Goal: Transaction & Acquisition: Register for event/course

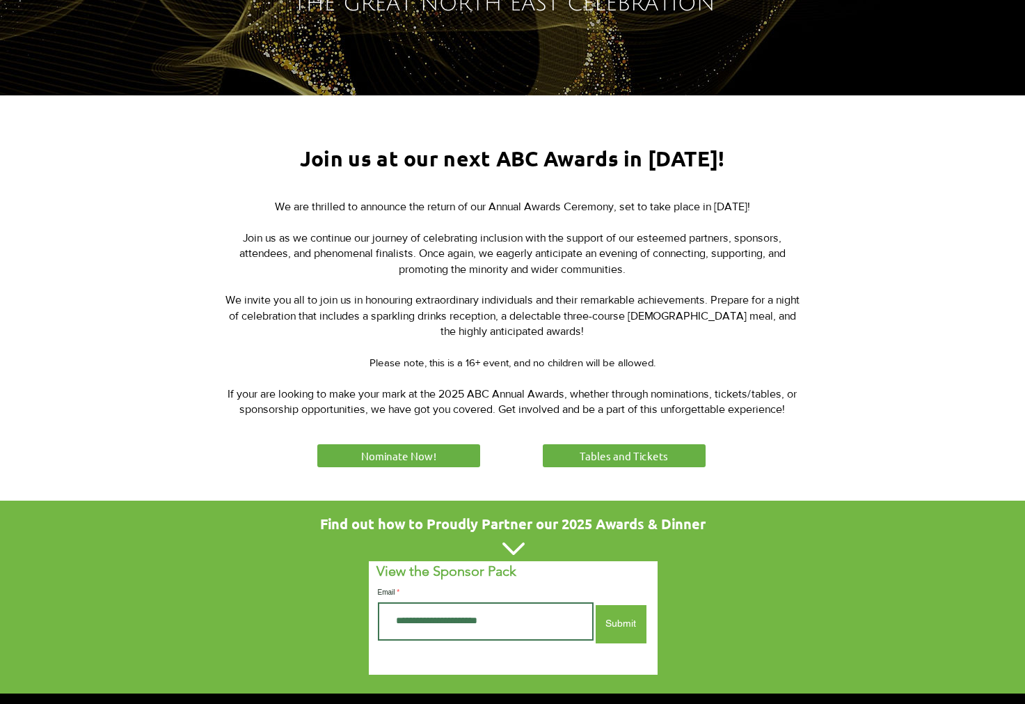
scroll to position [418, 0]
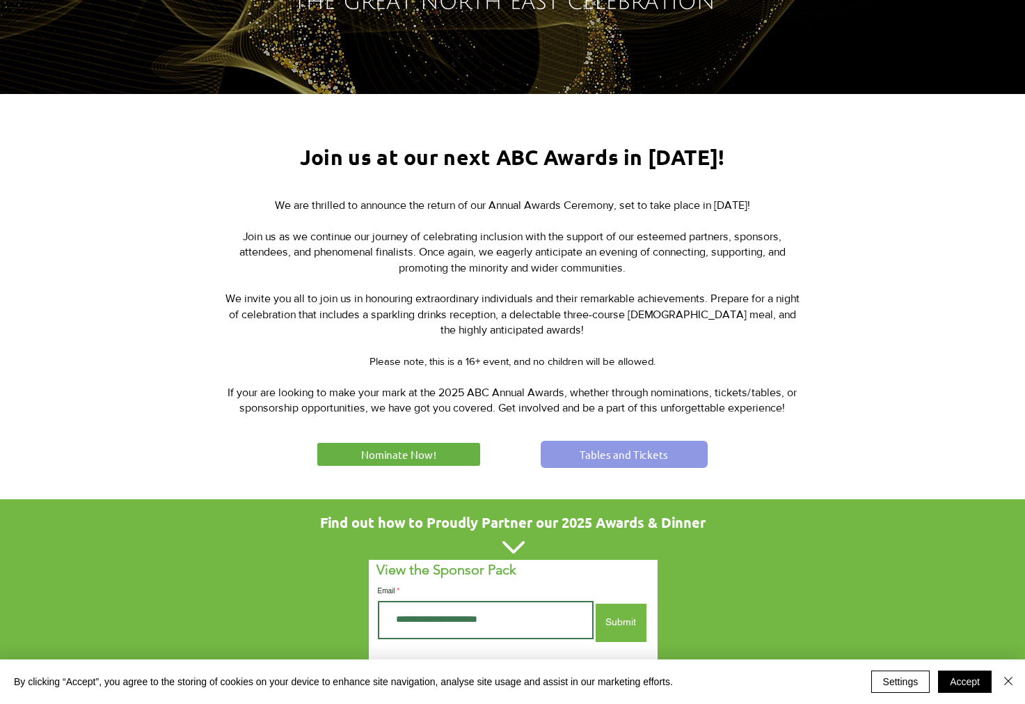
click at [624, 453] on span "Tables and Tickets" at bounding box center [624, 454] width 88 height 15
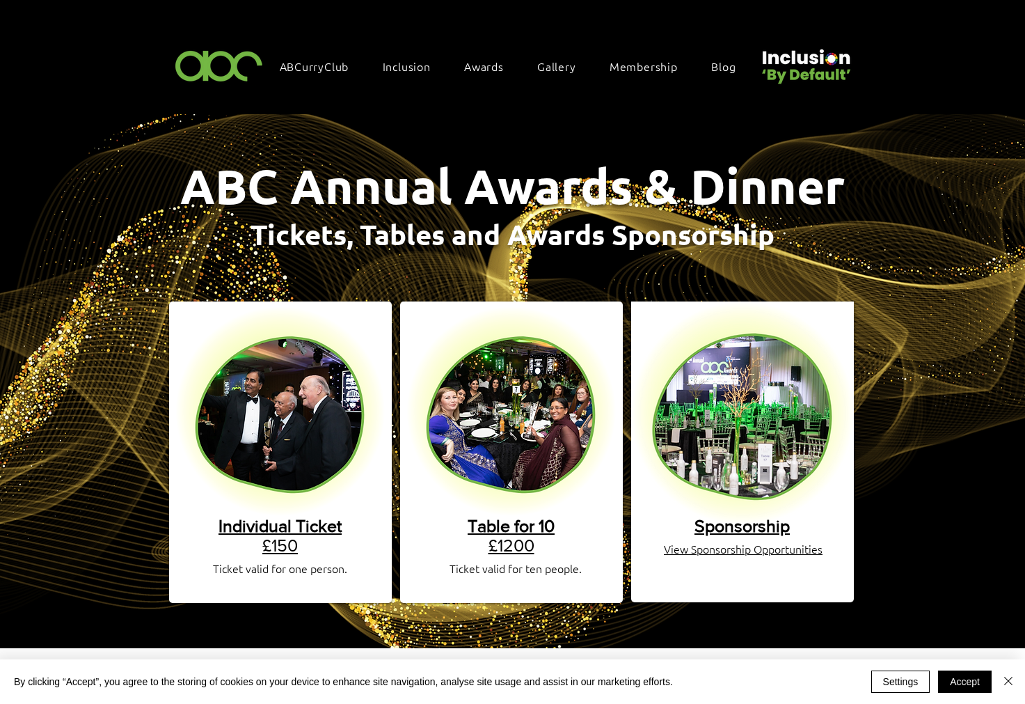
click at [505, 518] on span "Table for 10" at bounding box center [511, 525] width 87 height 19
click at [661, 65] on span "Membership" at bounding box center [644, 65] width 68 height 15
click at [555, 67] on span "Gallery" at bounding box center [556, 65] width 39 height 15
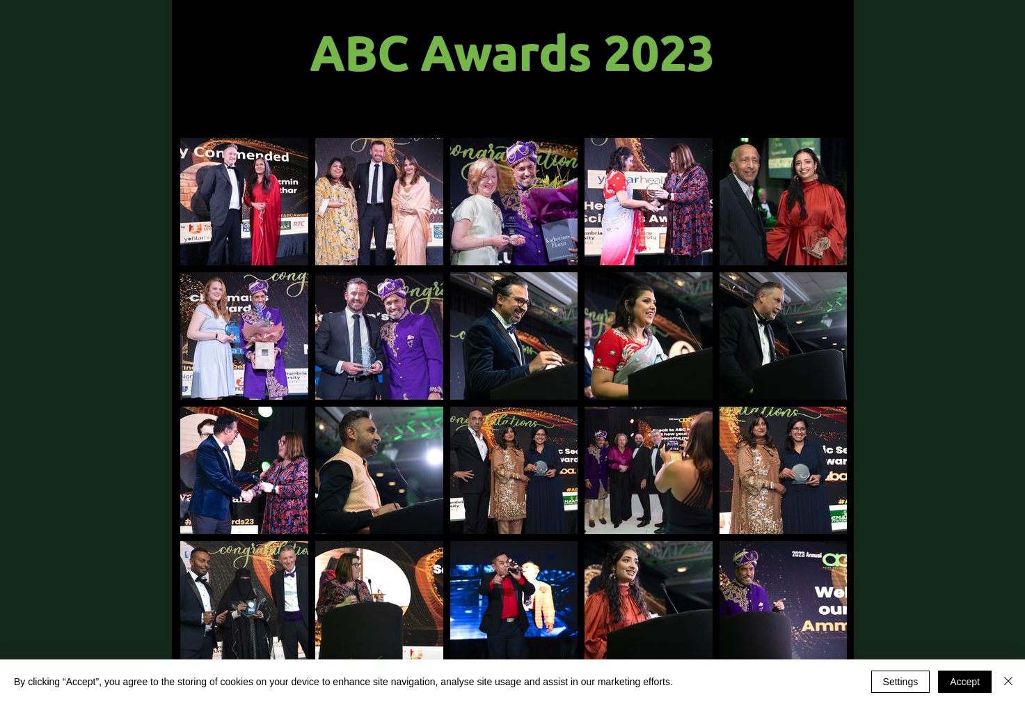
scroll to position [209, 0]
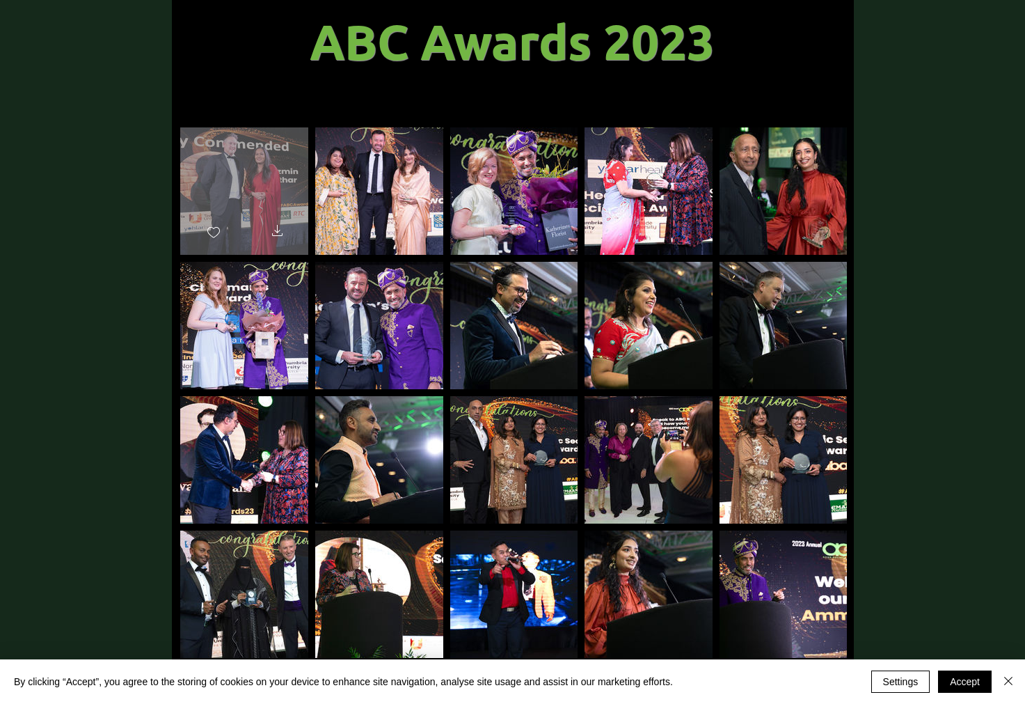
click at [253, 143] on div "main content" at bounding box center [244, 184] width 128 height 115
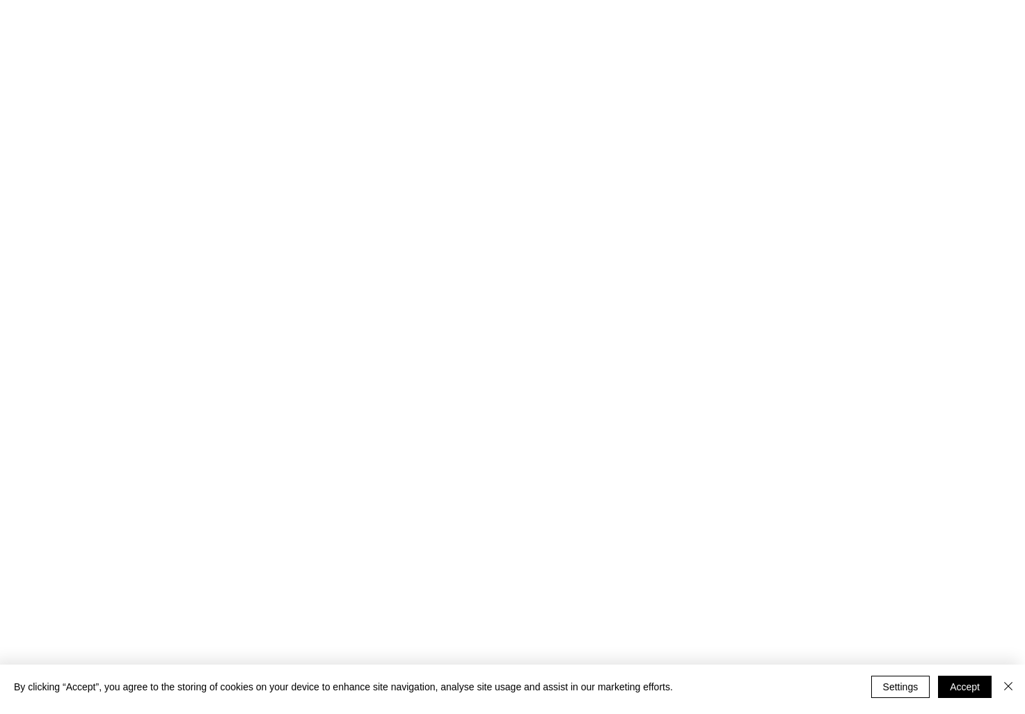
scroll to position [0, 0]
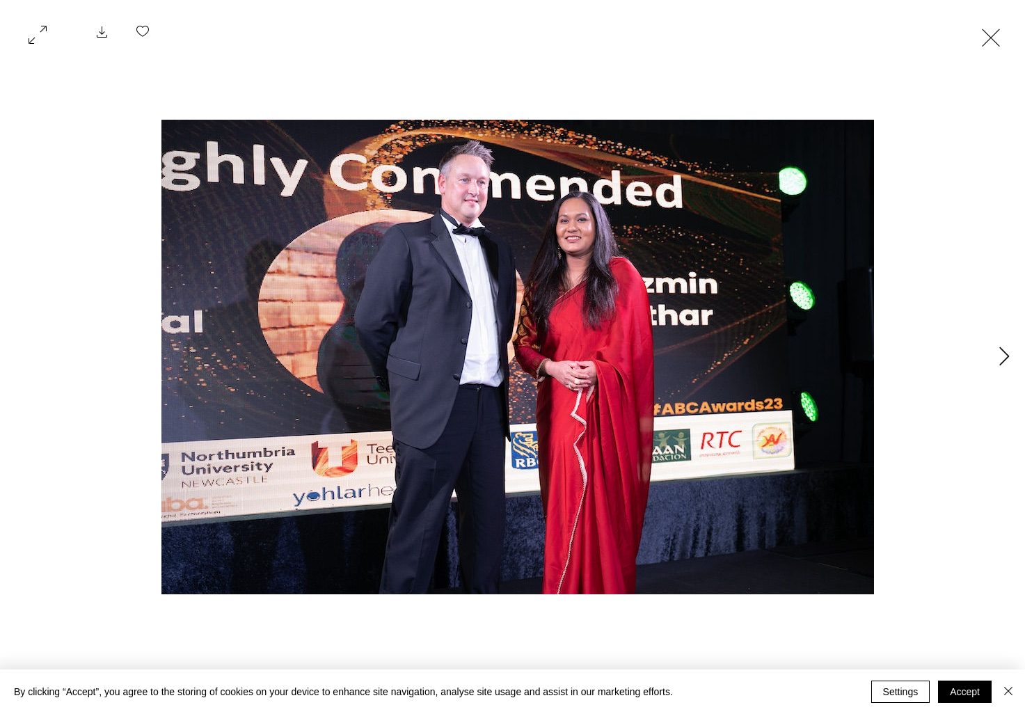
click at [1000, 358] on icon "Next Item" at bounding box center [1004, 356] width 10 height 19
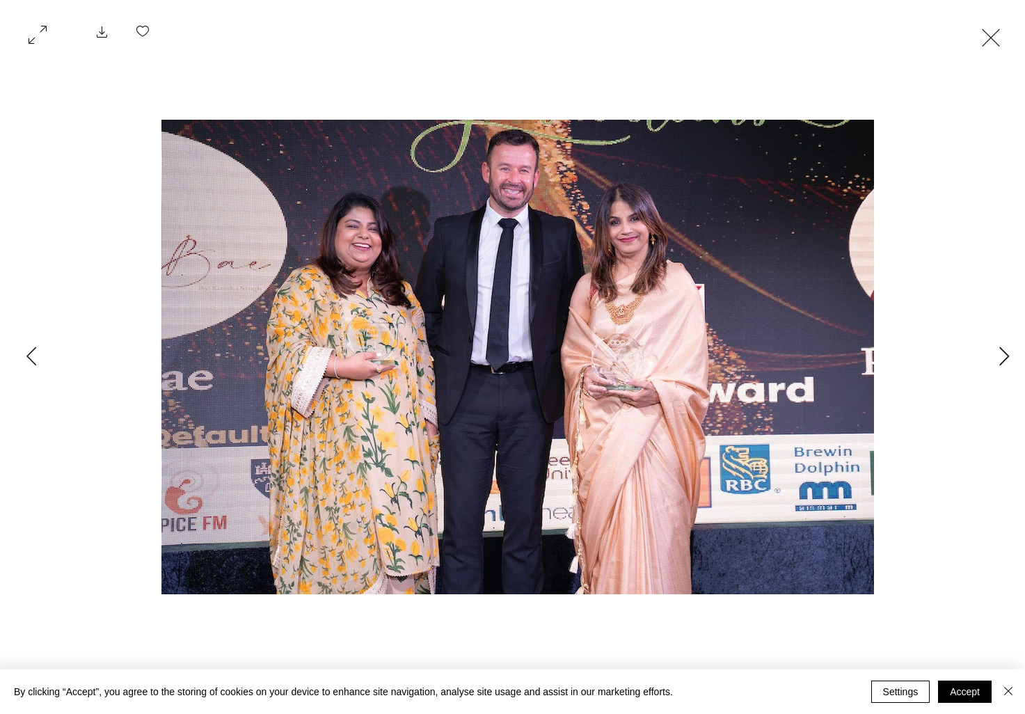
click at [1000, 358] on icon "Next Item" at bounding box center [1004, 356] width 10 height 19
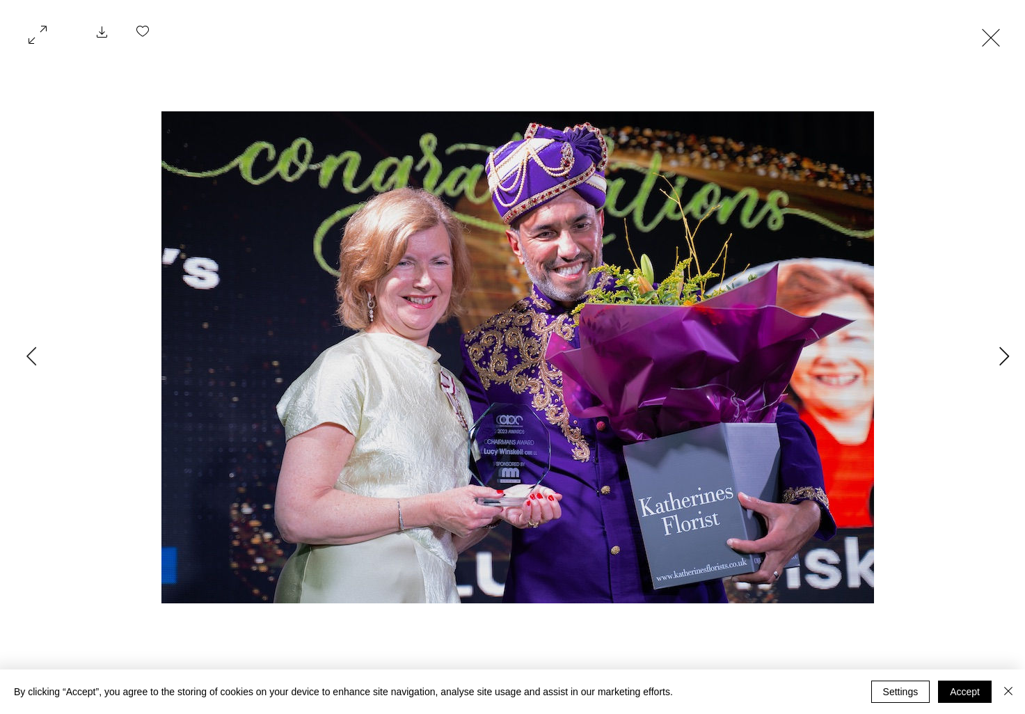
click at [1005, 354] on icon "Next Item" at bounding box center [1004, 356] width 10 height 19
